Goal: Transaction & Acquisition: Purchase product/service

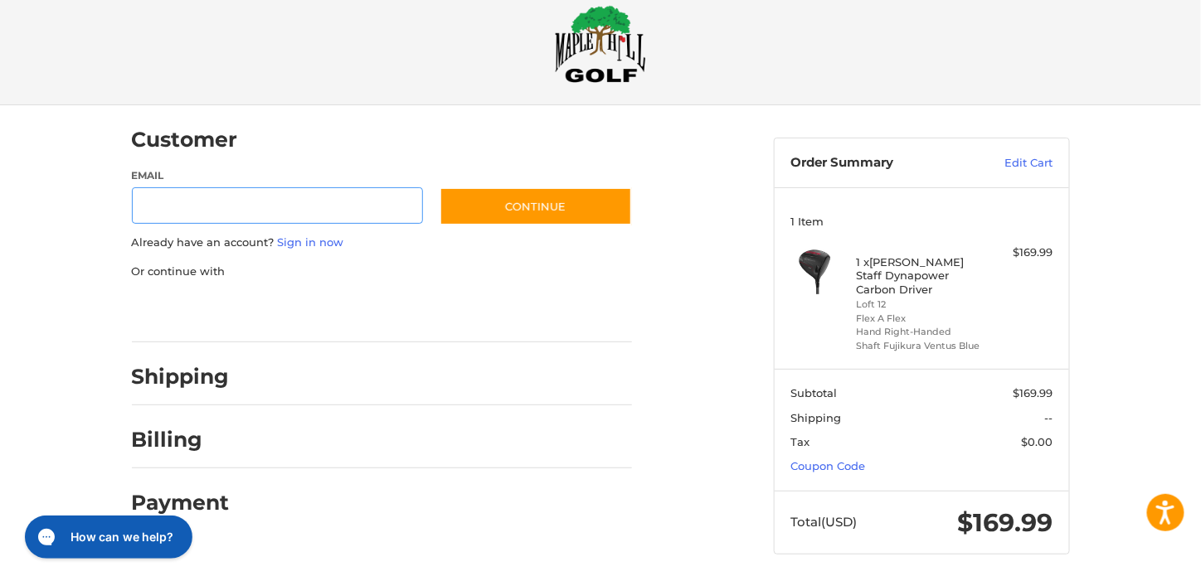
scroll to position [31, 0]
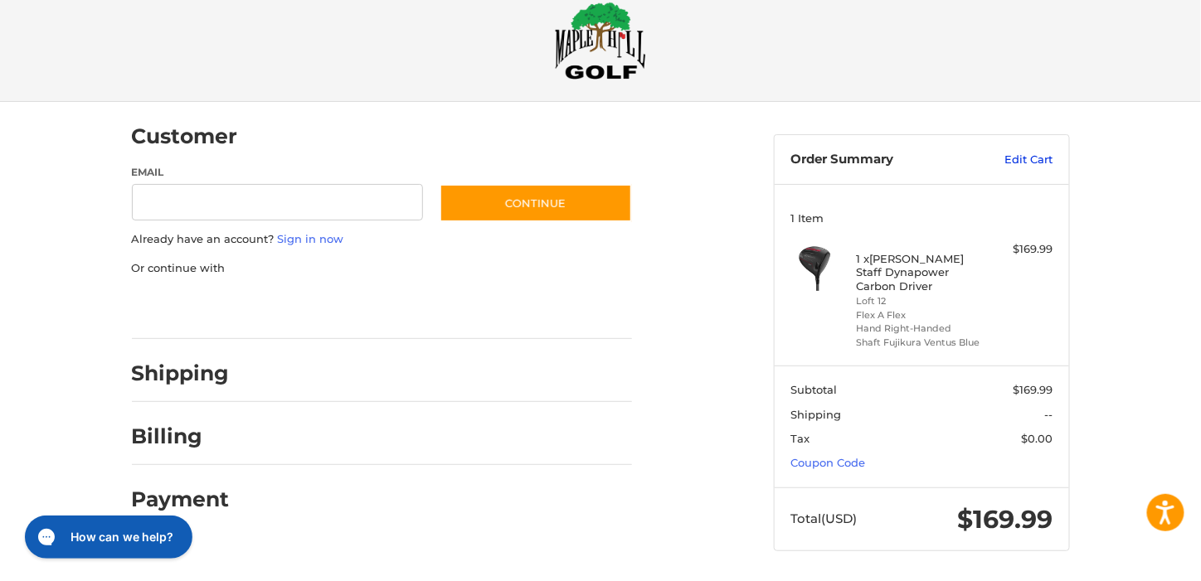
click at [1029, 155] on link "Edit Cart" at bounding box center [1010, 160] width 84 height 17
